Goal: Navigation & Orientation: Go to known website

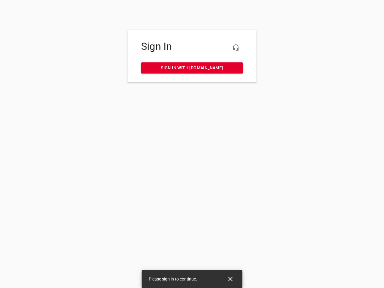
click at [236, 48] on icon "button" at bounding box center [235, 47] width 7 height 7
click at [230, 279] on icon "Close" at bounding box center [230, 279] width 4 height 4
